Goal: Task Accomplishment & Management: Use online tool/utility

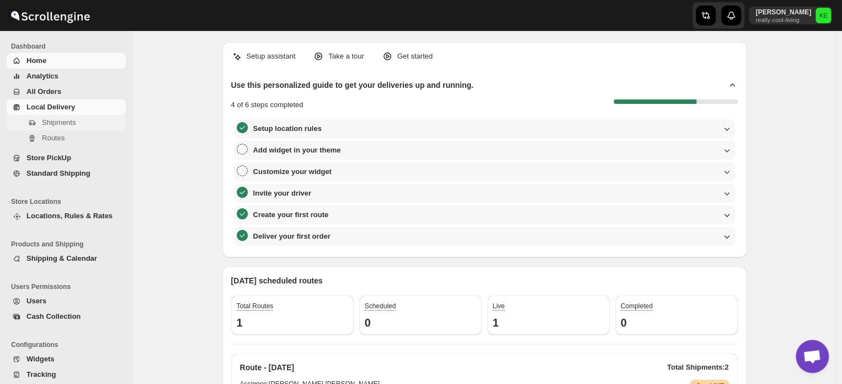
click at [63, 123] on span "Shipments" at bounding box center [59, 122] width 34 height 8
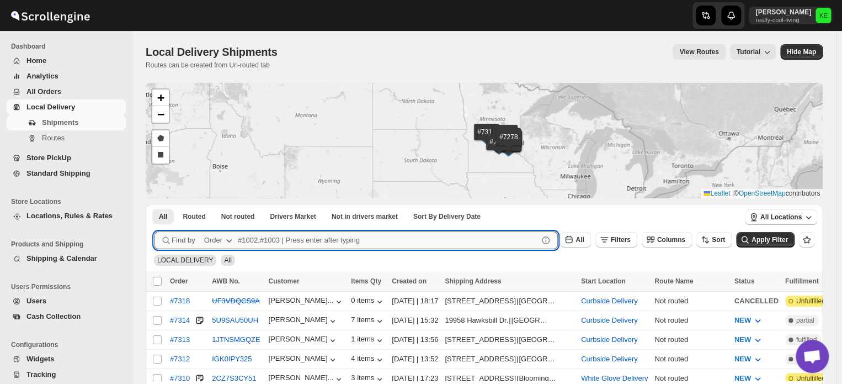
click at [246, 238] on input "text" at bounding box center [388, 240] width 300 height 18
type input "7273,7314"
click at [154, 204] on button "Submit" at bounding box center [169, 210] width 31 height 12
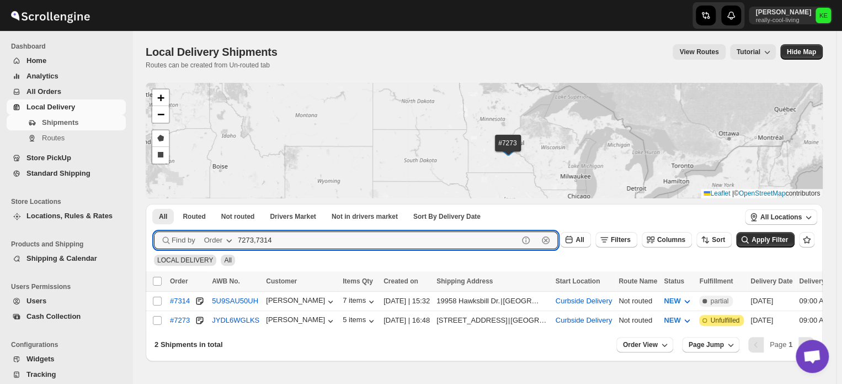
click at [154, 204] on button "Submit" at bounding box center [169, 210] width 31 height 12
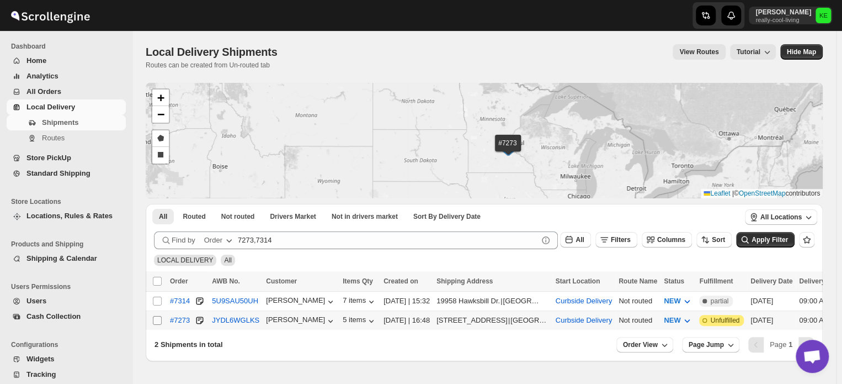
click at [159, 317] on input "Select shipment" at bounding box center [157, 320] width 9 height 9
checkbox input "true"
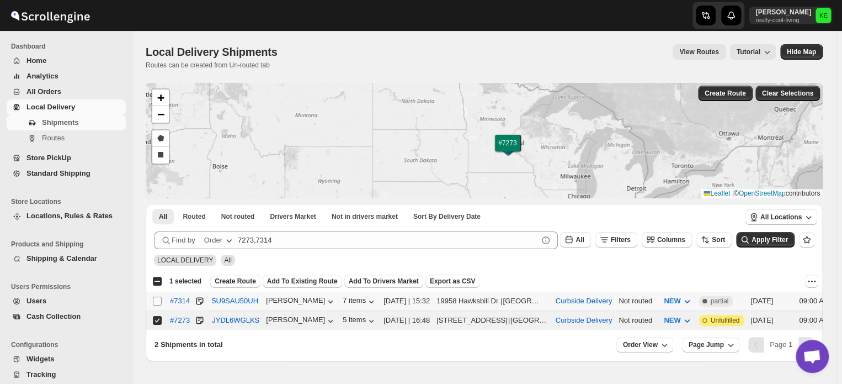
click at [158, 299] on input "Select shipment" at bounding box center [157, 300] width 9 height 9
checkbox input "true"
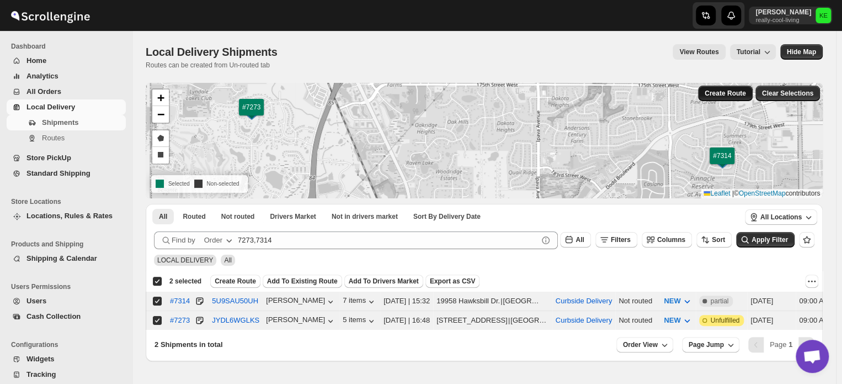
click at [726, 92] on span "Create Route" at bounding box center [725, 93] width 41 height 9
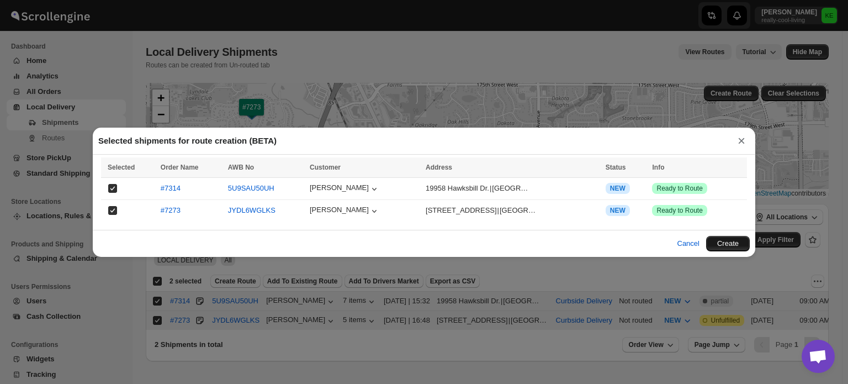
click at [730, 245] on button "Create" at bounding box center [728, 243] width 44 height 15
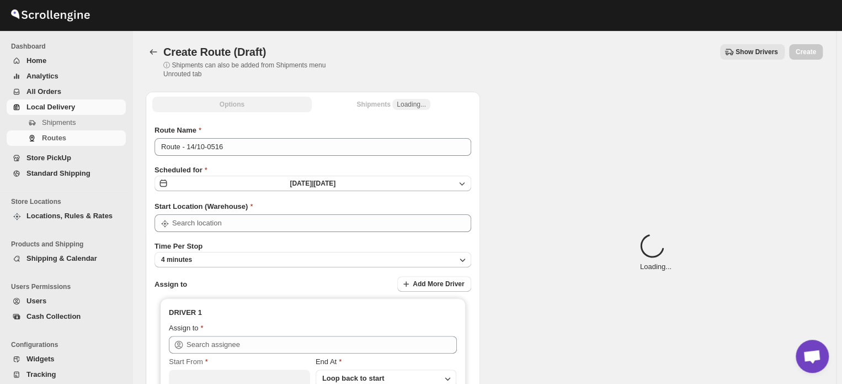
type input "Curbside Delivery"
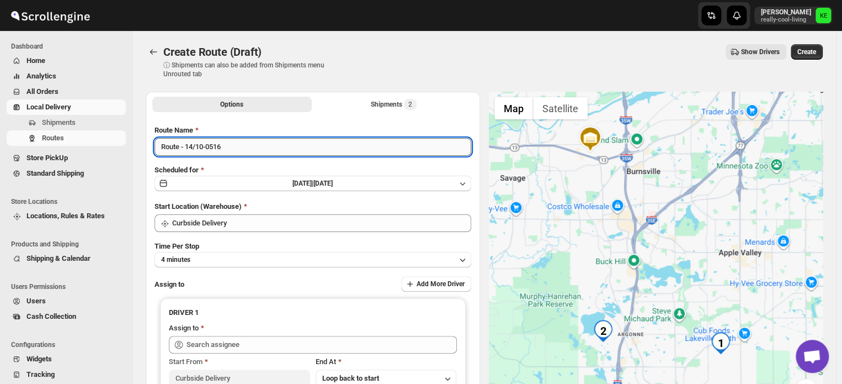
click at [347, 148] on input "Route - 14/10-0516" at bounding box center [313, 147] width 317 height 18
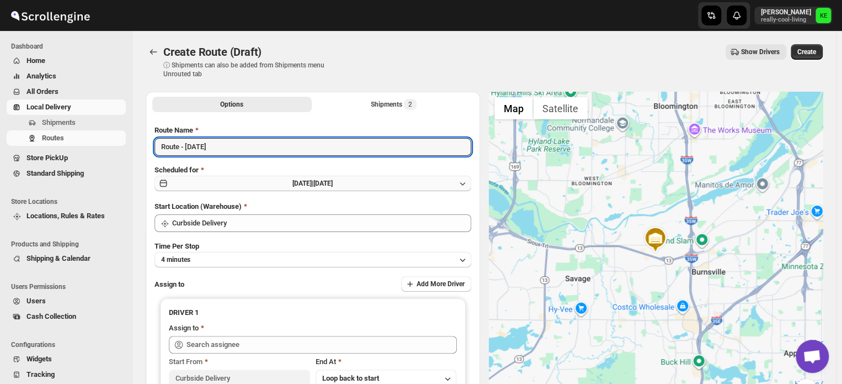
type input "Route - [DATE]"
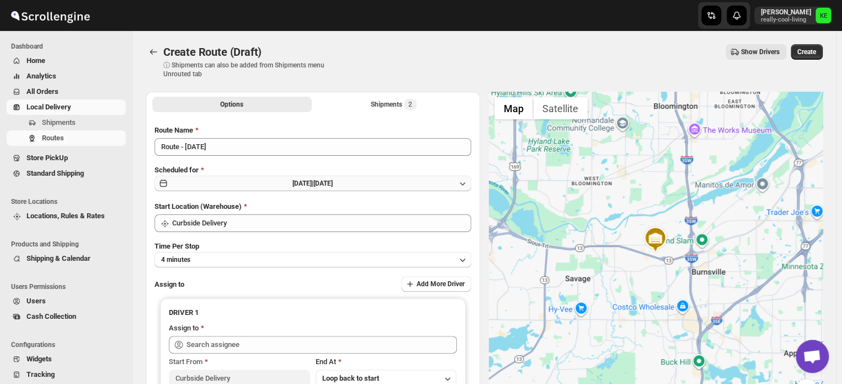
click at [466, 183] on icon "button" at bounding box center [462, 183] width 11 height 11
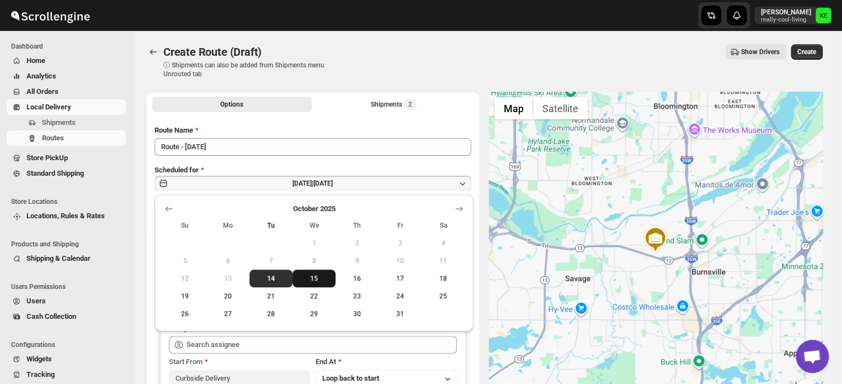
click at [313, 274] on span "15" at bounding box center [314, 278] width 34 height 9
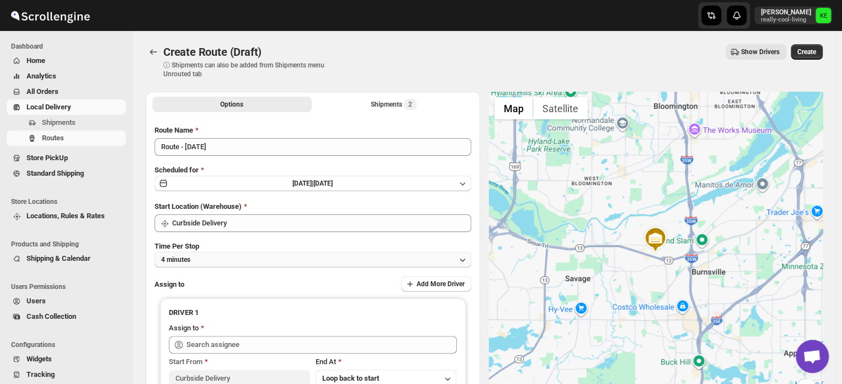
click at [464, 258] on icon "button" at bounding box center [462, 259] width 11 height 11
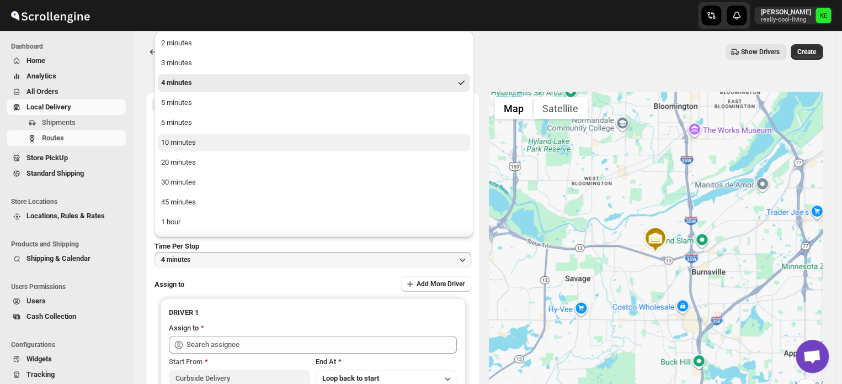
click at [185, 143] on div "10 minutes" at bounding box center [178, 142] width 35 height 11
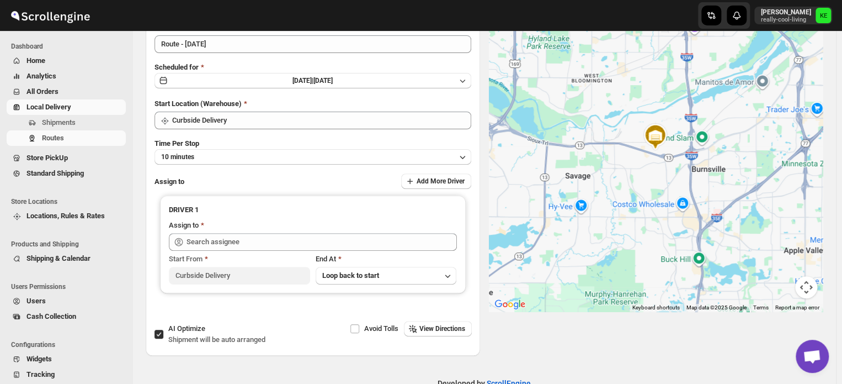
scroll to position [108, 0]
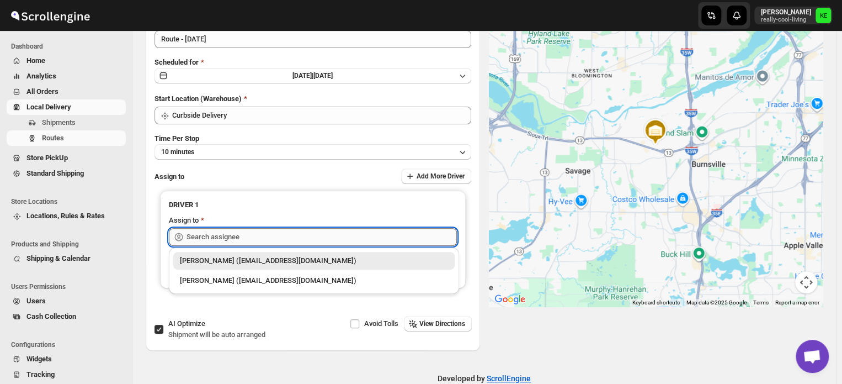
click at [362, 232] on input "text" at bounding box center [322, 237] width 270 height 18
click at [294, 282] on div "[PERSON_NAME] ([EMAIL_ADDRESS][DOMAIN_NAME])" at bounding box center [314, 280] width 268 height 11
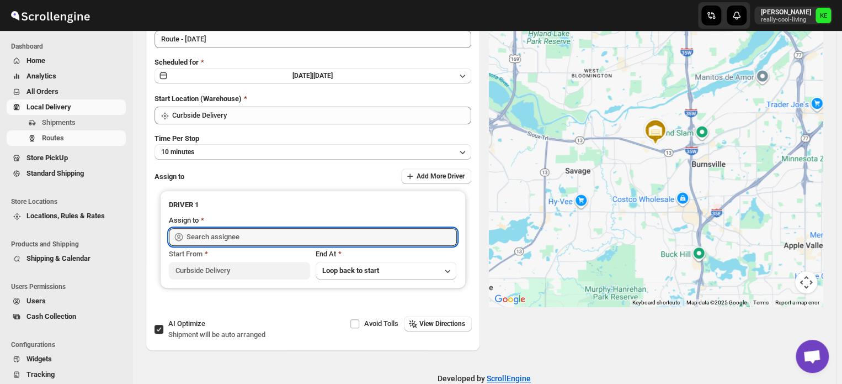
type input "[PERSON_NAME] ([EMAIL_ADDRESS][DOMAIN_NAME])"
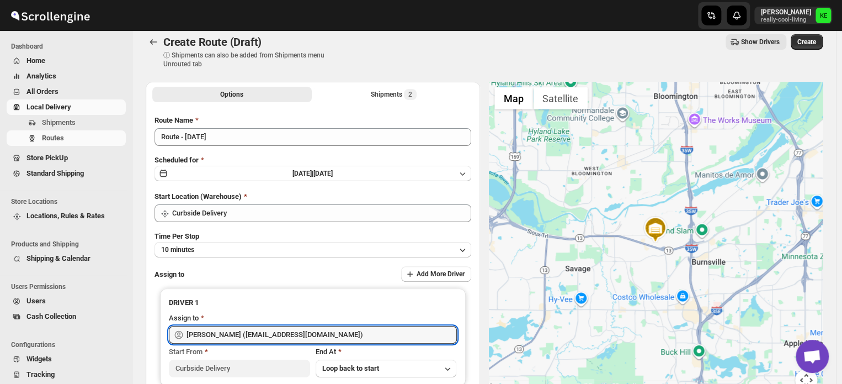
scroll to position [7, 0]
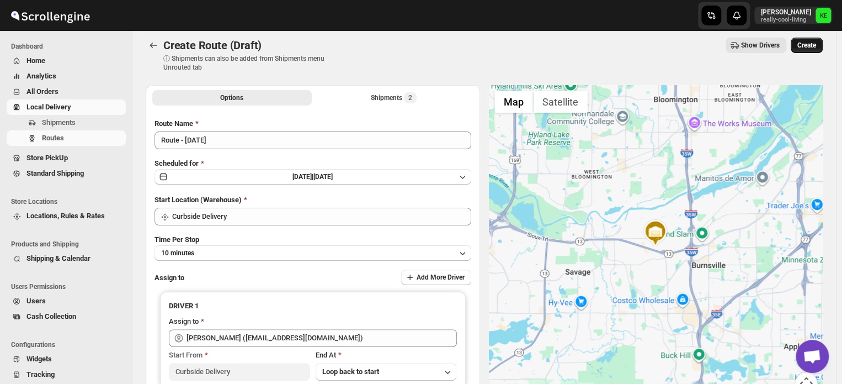
click at [816, 46] on span "Create" at bounding box center [807, 45] width 19 height 9
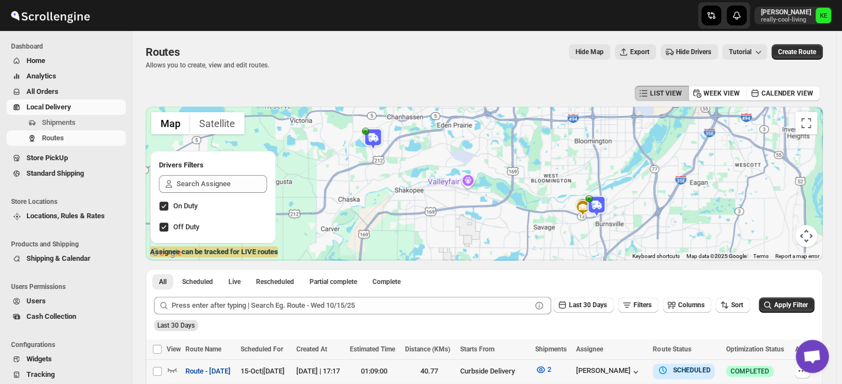
click at [226, 374] on span "Route - [DATE]" at bounding box center [207, 370] width 45 height 11
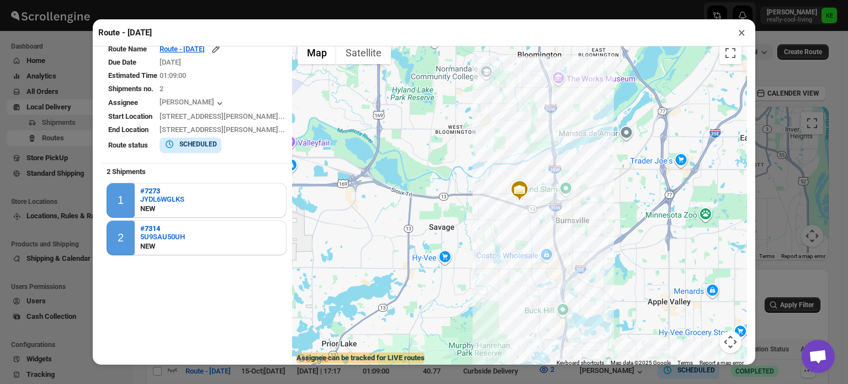
scroll to position [7, 0]
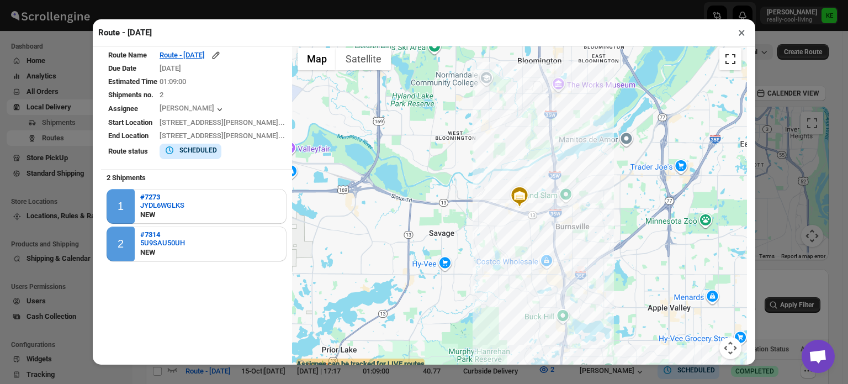
click at [725, 61] on button "Toggle fullscreen view" at bounding box center [730, 59] width 22 height 22
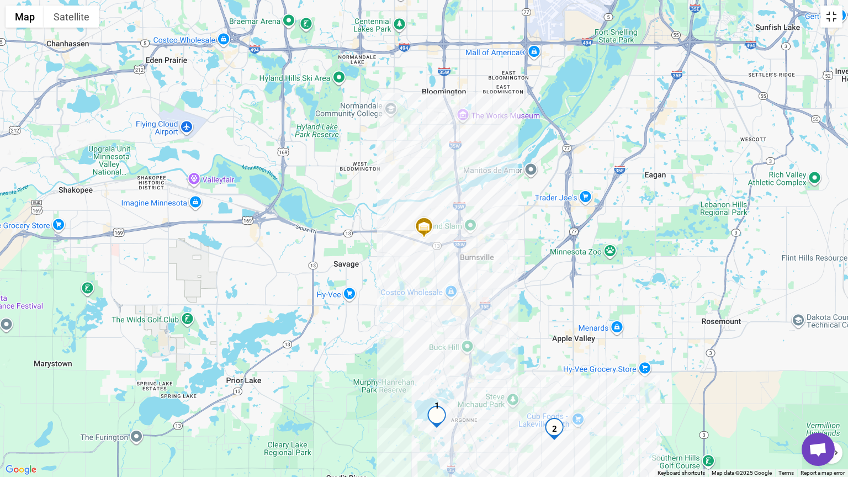
click at [830, 18] on button "Toggle fullscreen view" at bounding box center [831, 17] width 22 height 22
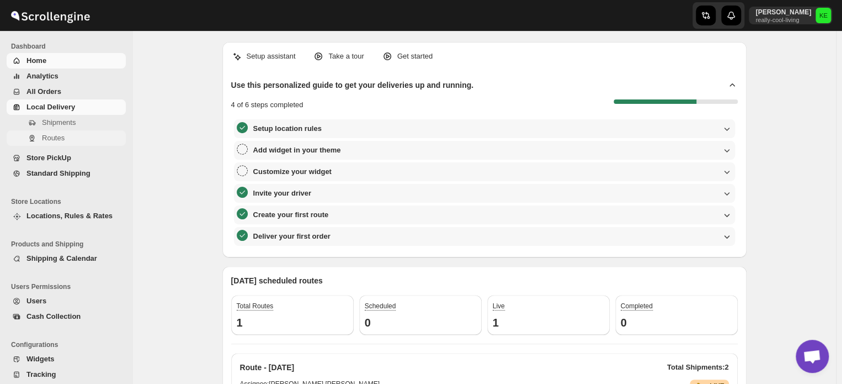
click at [63, 140] on span "Routes" at bounding box center [53, 138] width 23 height 8
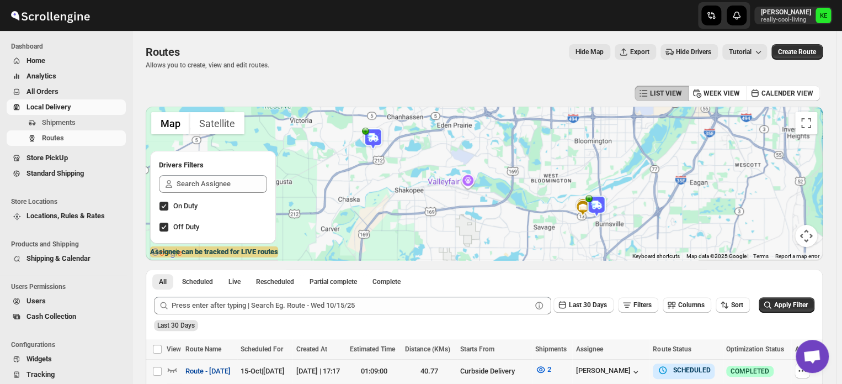
click at [227, 372] on span "Route - [DATE]" at bounding box center [207, 370] width 45 height 11
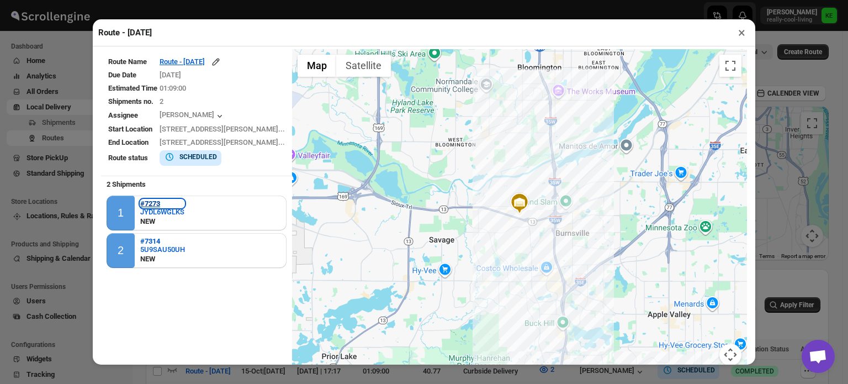
click at [152, 201] on b "#7273" at bounding box center [150, 203] width 20 height 8
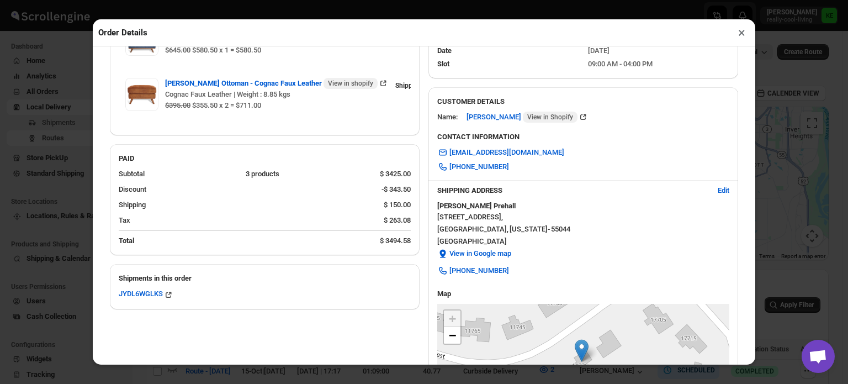
scroll to position [158, 0]
click at [742, 35] on button "×" at bounding box center [742, 32] width 16 height 15
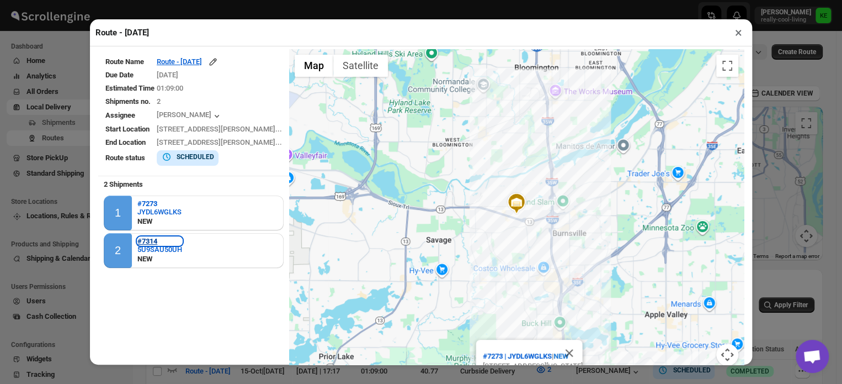
click at [151, 241] on b "#7314" at bounding box center [147, 241] width 20 height 8
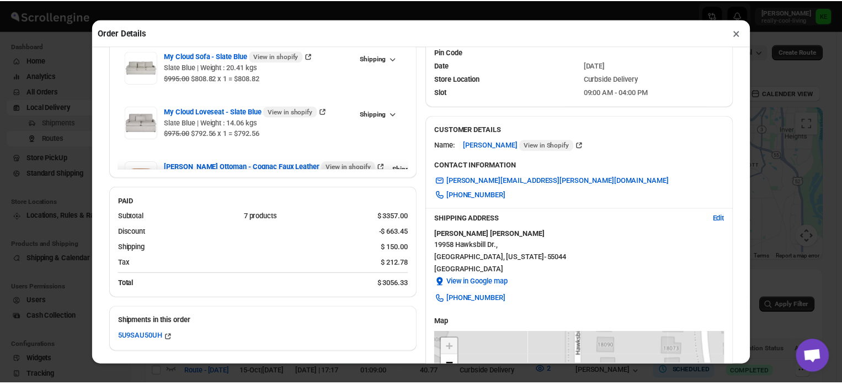
scroll to position [131, 0]
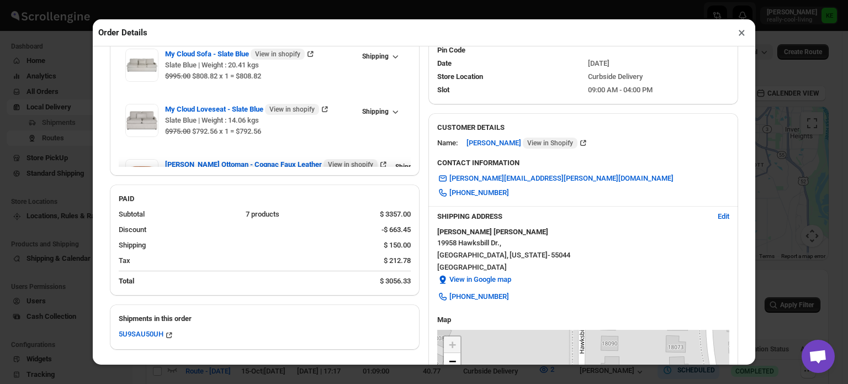
click at [742, 36] on button "×" at bounding box center [742, 32] width 16 height 15
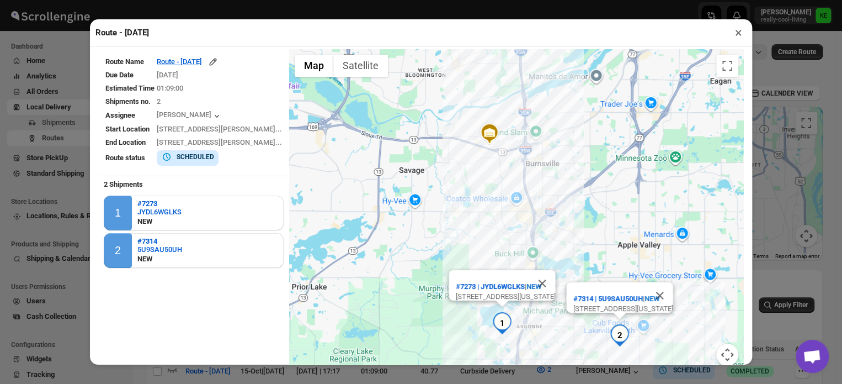
click at [738, 36] on button "×" at bounding box center [739, 32] width 16 height 15
